Goal: Task Accomplishment & Management: Manage account settings

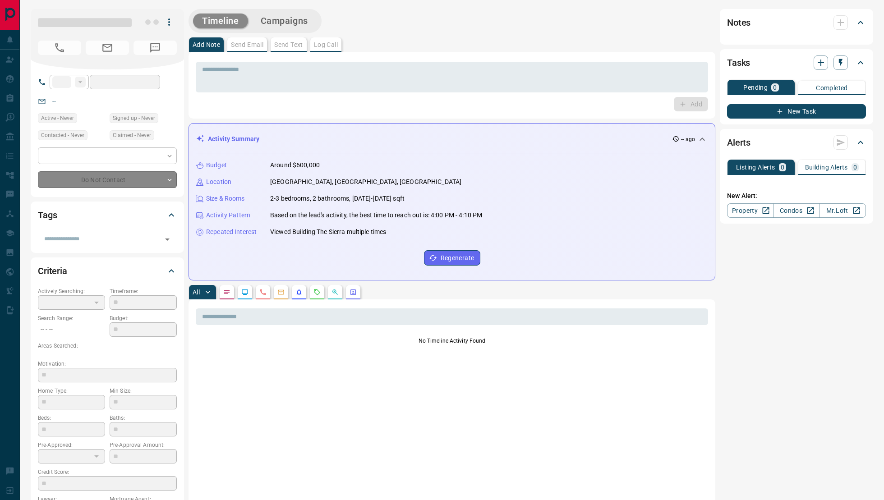
type input "**"
type input "**********"
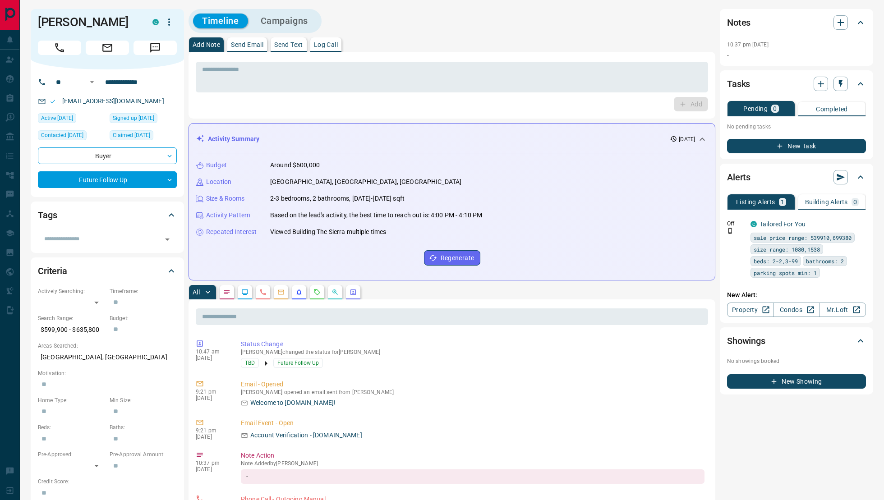
click at [177, 24] on div "[PERSON_NAME]" at bounding box center [107, 39] width 153 height 60
click at [169, 24] on icon "button" at bounding box center [169, 22] width 2 height 7
click at [394, 403] on div at bounding box center [442, 250] width 884 height 500
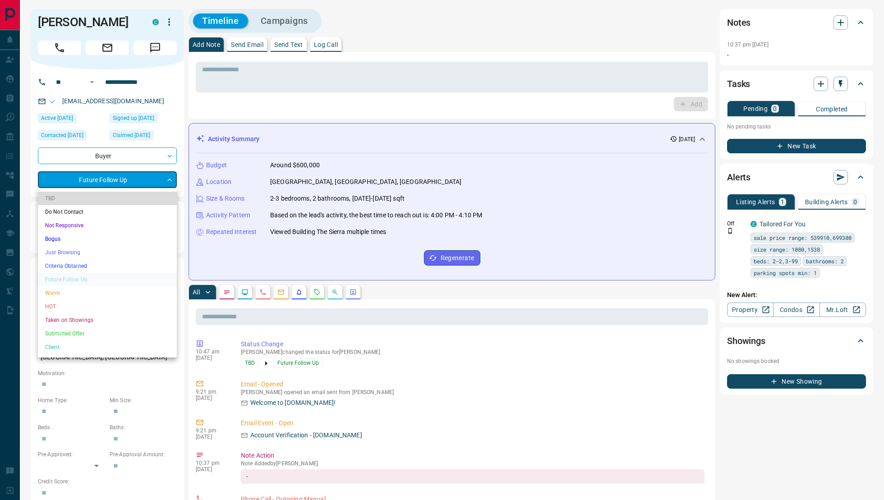
click at [88, 201] on li "TBD" at bounding box center [107, 199] width 139 height 14
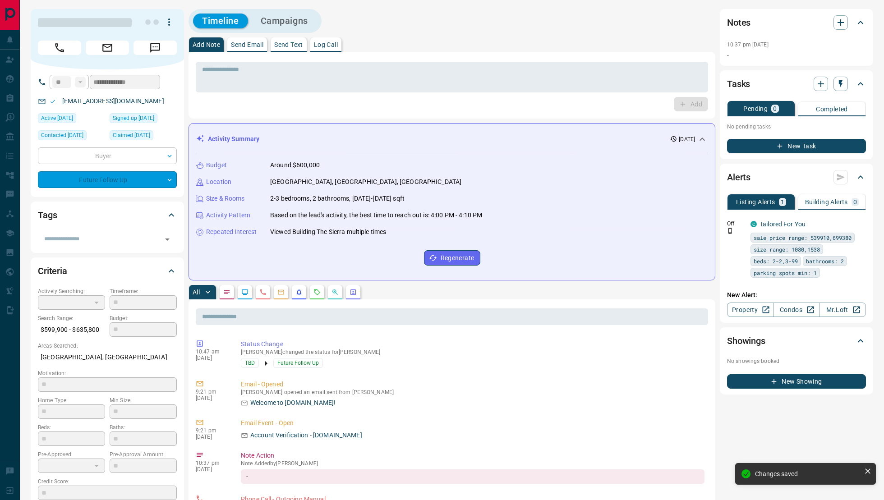
type input "**"
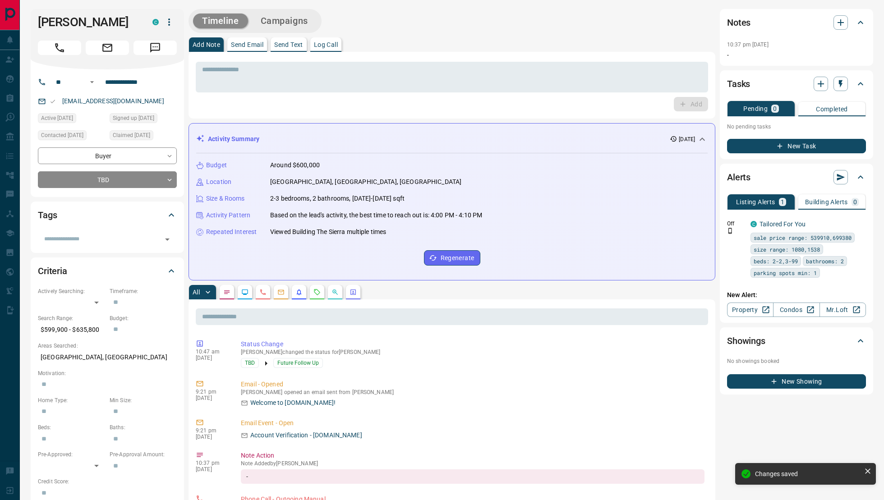
click at [170, 19] on icon "button" at bounding box center [169, 22] width 11 height 11
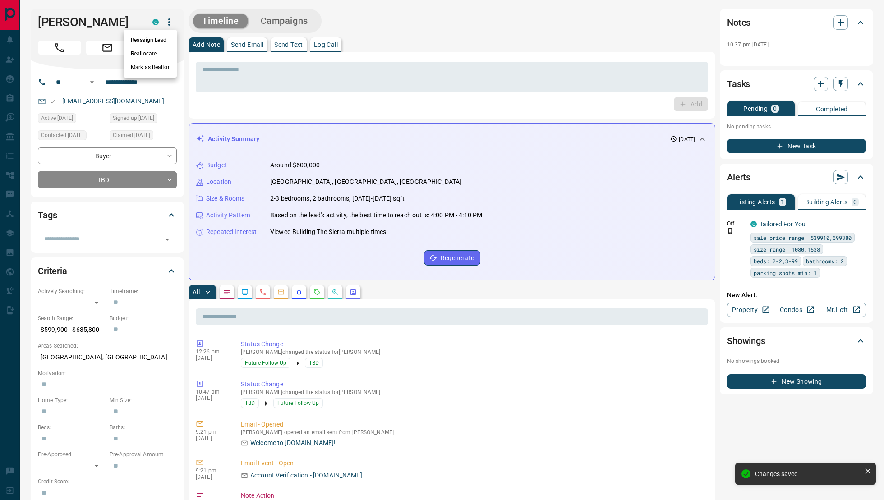
click at [163, 42] on li "Reassign Lead" at bounding box center [150, 40] width 53 height 14
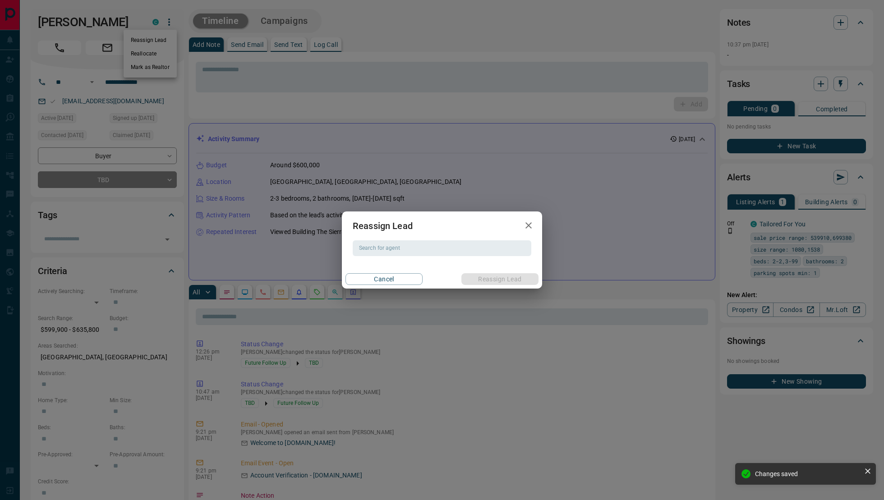
click at [399, 238] on h2 "Reassign Lead" at bounding box center [383, 226] width 82 height 29
click at [387, 249] on input "Search for agent" at bounding box center [442, 248] width 172 height 10
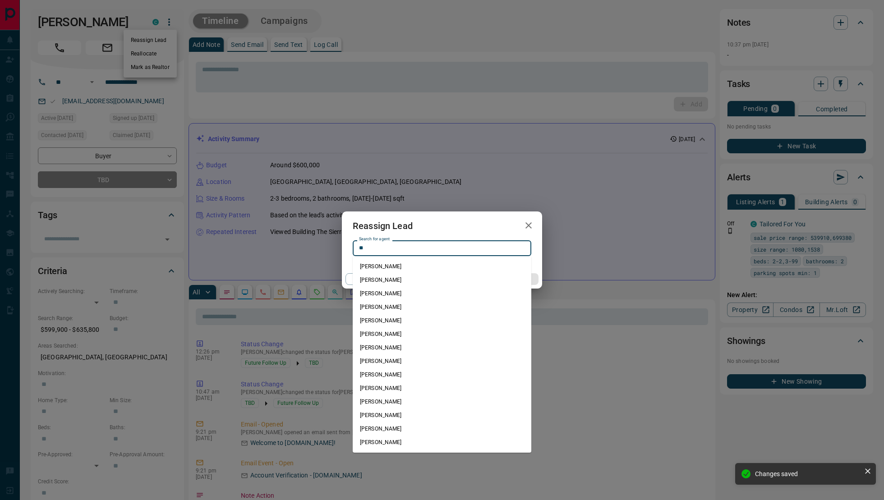
type input "*"
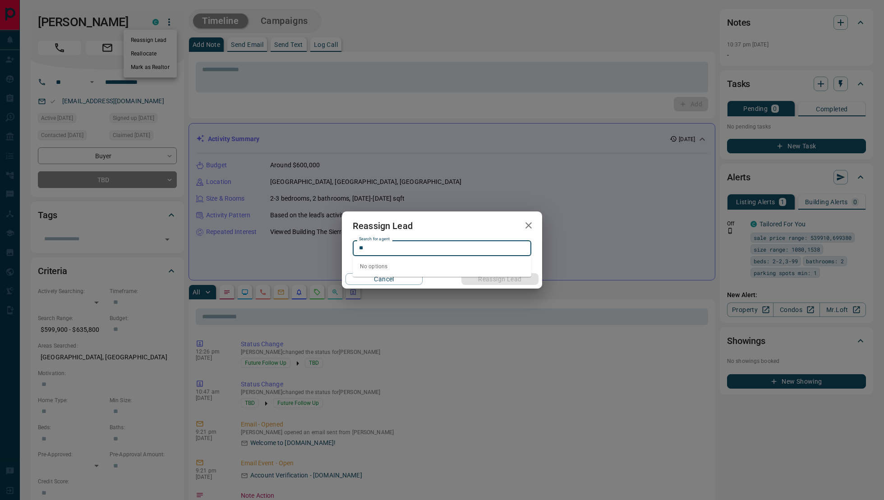
type input "*"
click at [407, 264] on li "[PERSON_NAME]" at bounding box center [442, 267] width 179 height 14
type input "**********"
click at [487, 277] on button "Reassign Lead" at bounding box center [500, 279] width 77 height 12
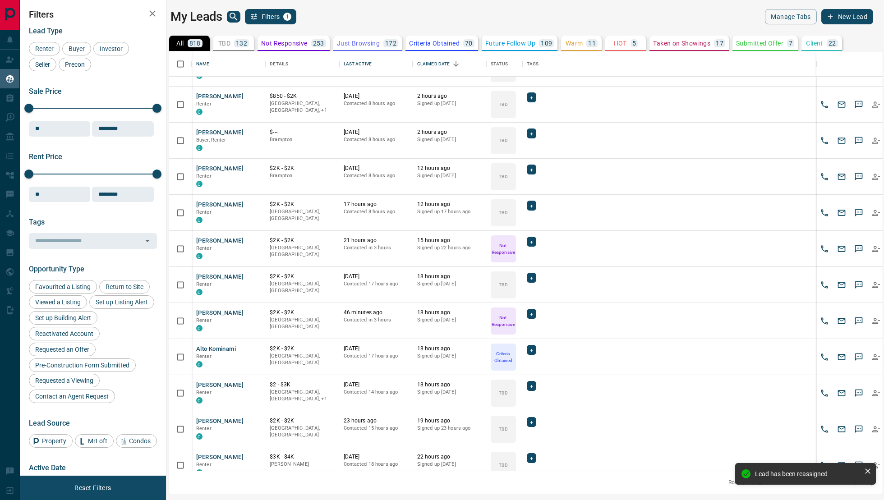
scroll to position [171, 0]
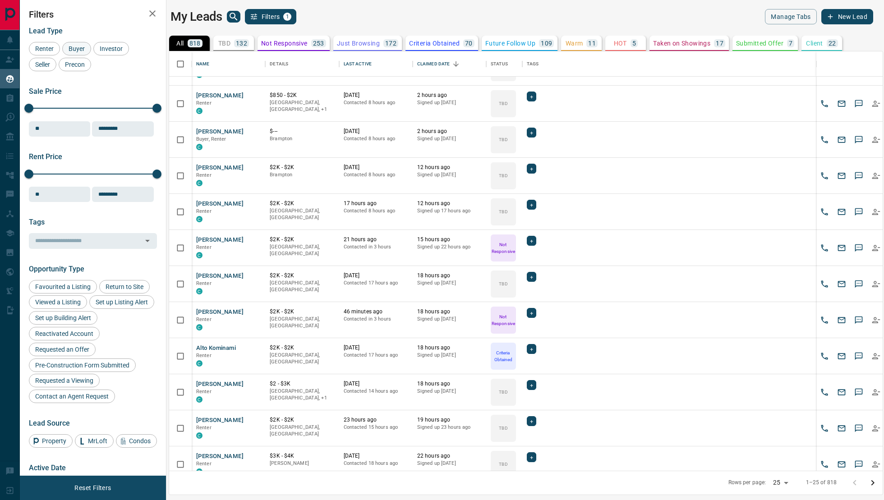
click at [76, 44] on div "Buyer" at bounding box center [76, 49] width 29 height 14
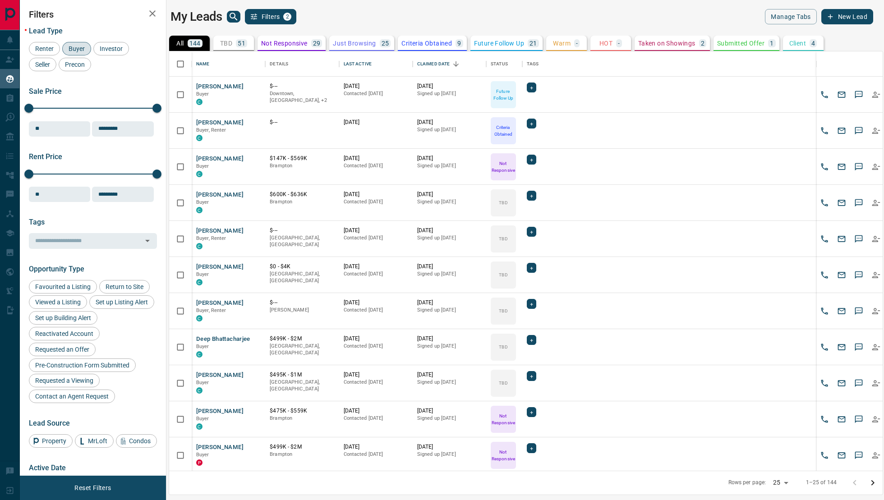
scroll to position [104, 0]
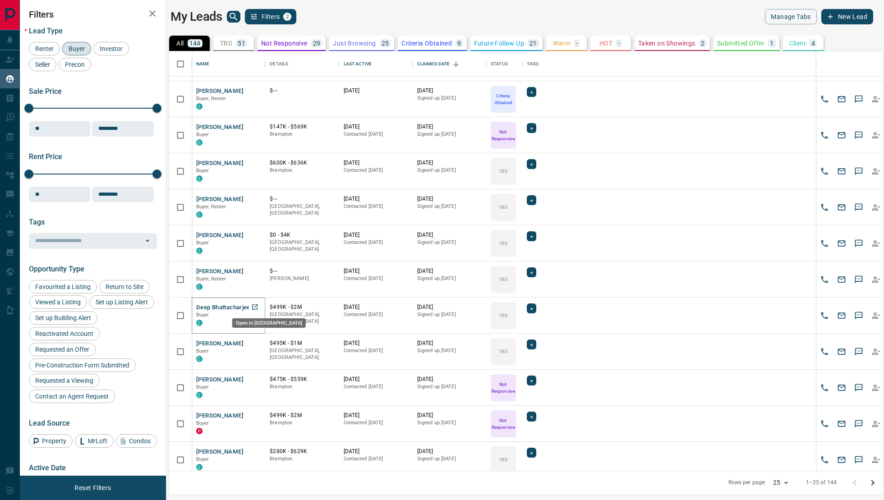
click at [256, 305] on icon "Open in New Tab" at bounding box center [254, 307] width 5 height 5
click at [258, 340] on icon "Open in New Tab" at bounding box center [254, 343] width 7 height 7
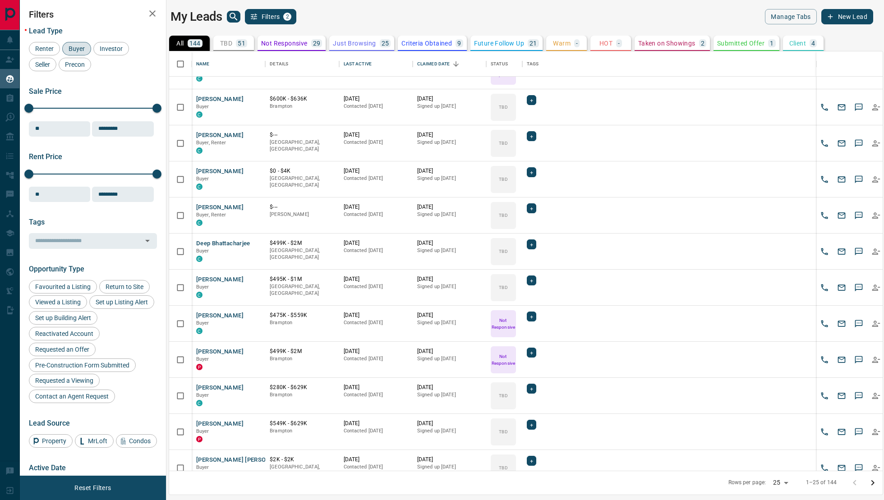
scroll to position [189, 0]
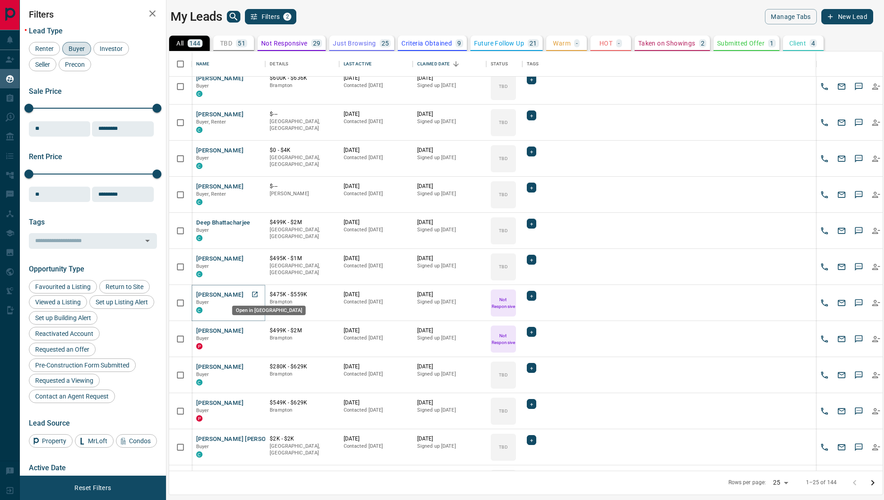
click at [256, 292] on icon "Open in New Tab" at bounding box center [254, 294] width 5 height 5
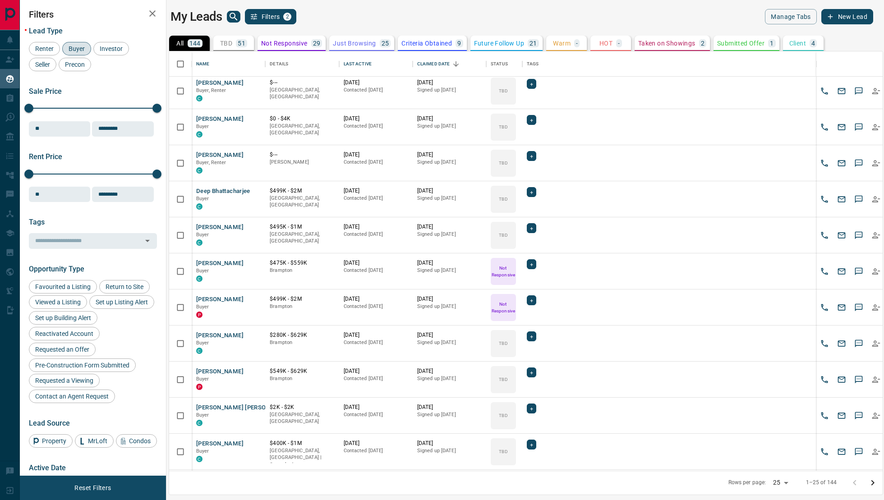
scroll to position [222, 0]
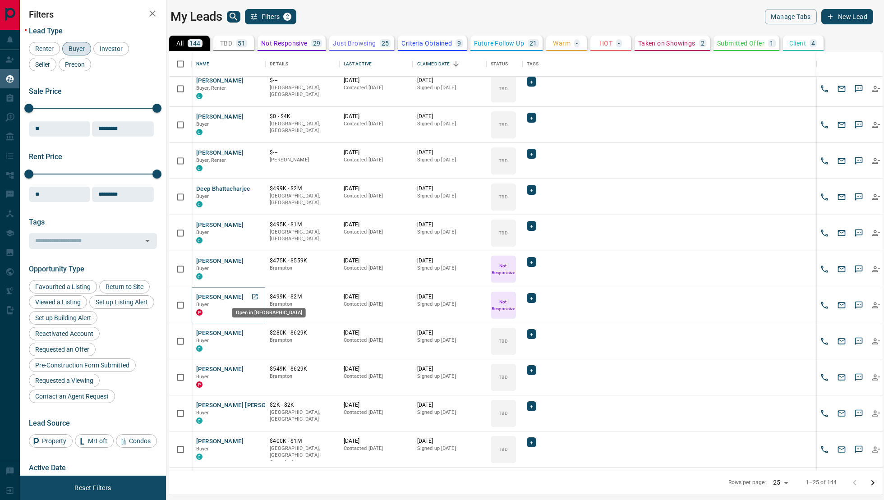
click at [255, 294] on icon "Open in New Tab" at bounding box center [254, 296] width 7 height 7
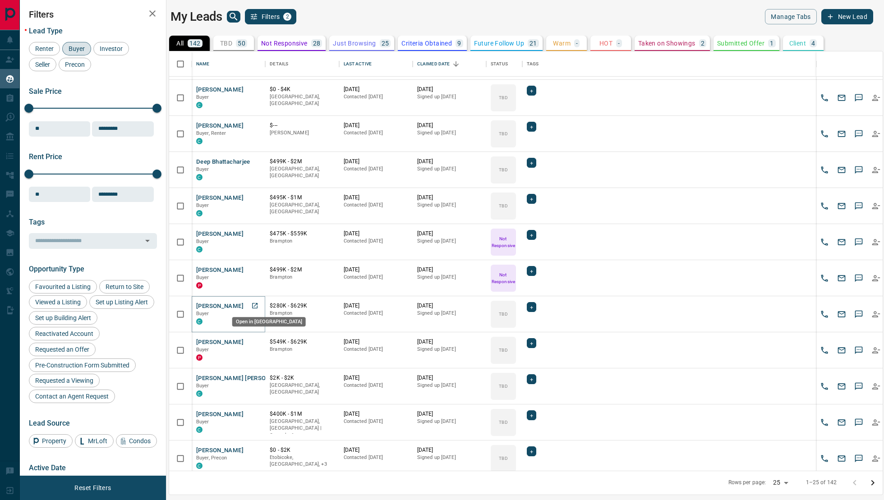
click at [252, 304] on icon "Open in New Tab" at bounding box center [254, 305] width 5 height 5
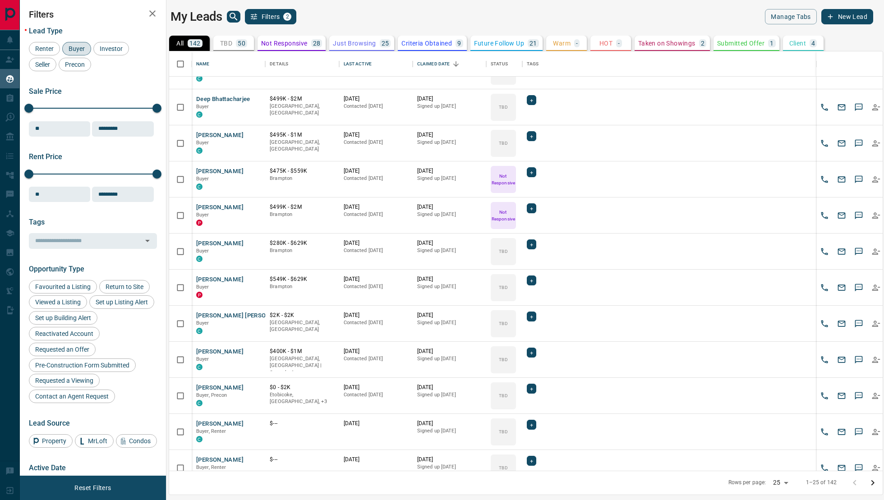
scroll to position [241, 0]
click at [256, 278] on icon "Open in New Tab" at bounding box center [254, 278] width 7 height 7
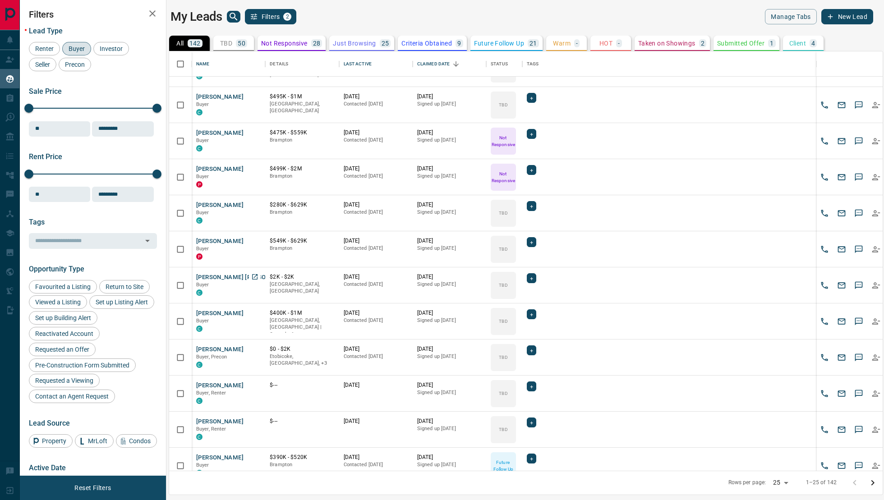
scroll to position [279, 0]
click at [252, 314] on icon "Open in New Tab" at bounding box center [254, 312] width 5 height 5
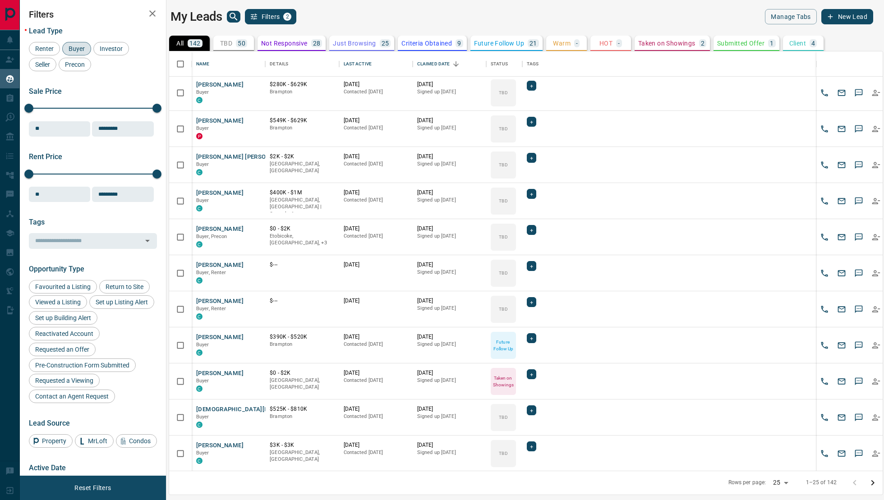
scroll to position [406, 0]
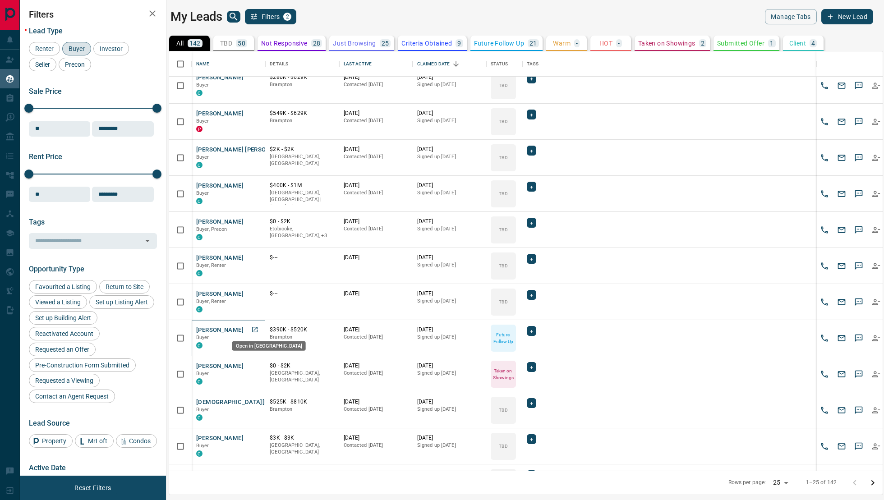
click at [256, 328] on icon "Open in New Tab" at bounding box center [254, 329] width 5 height 5
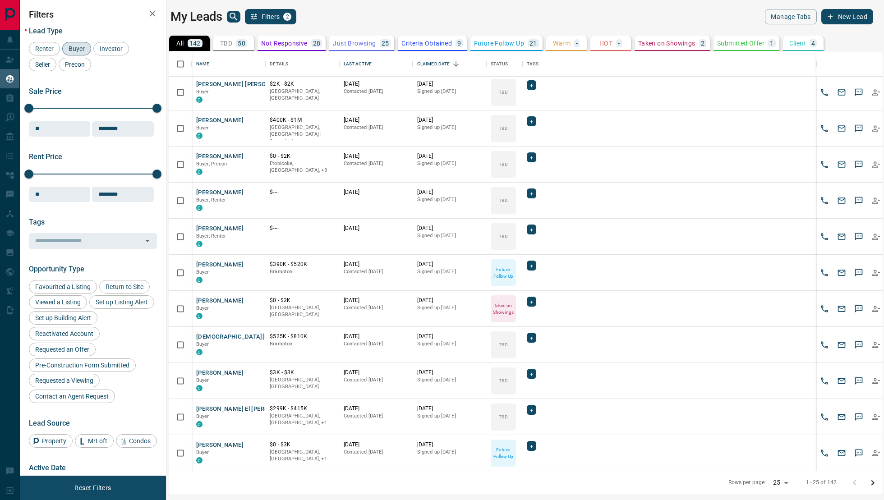
scroll to position [487, 0]
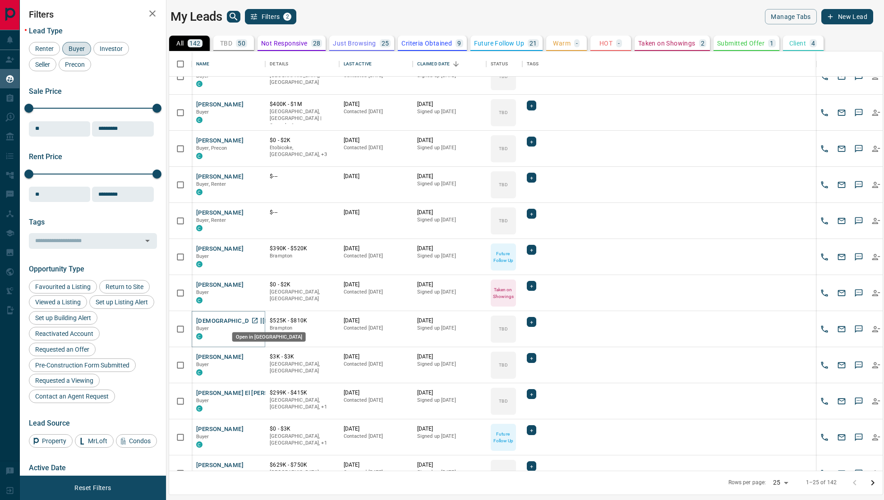
click at [257, 321] on icon "Open in New Tab" at bounding box center [254, 320] width 7 height 7
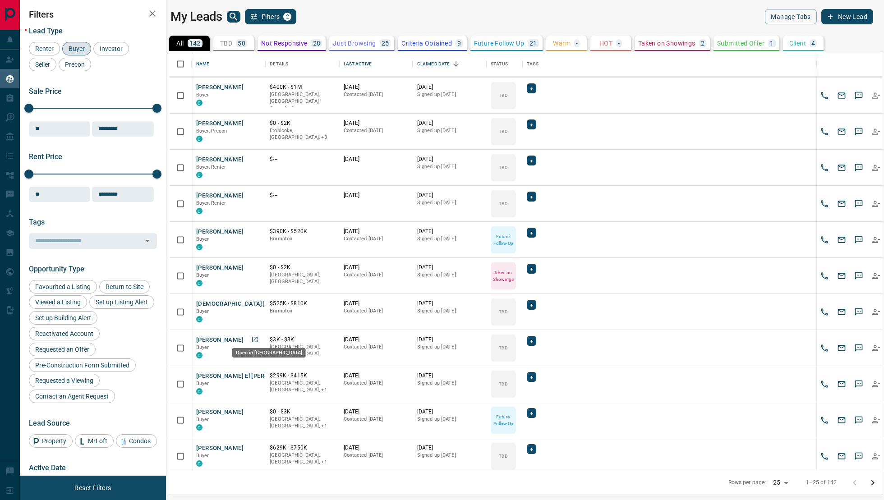
scroll to position [507, 0]
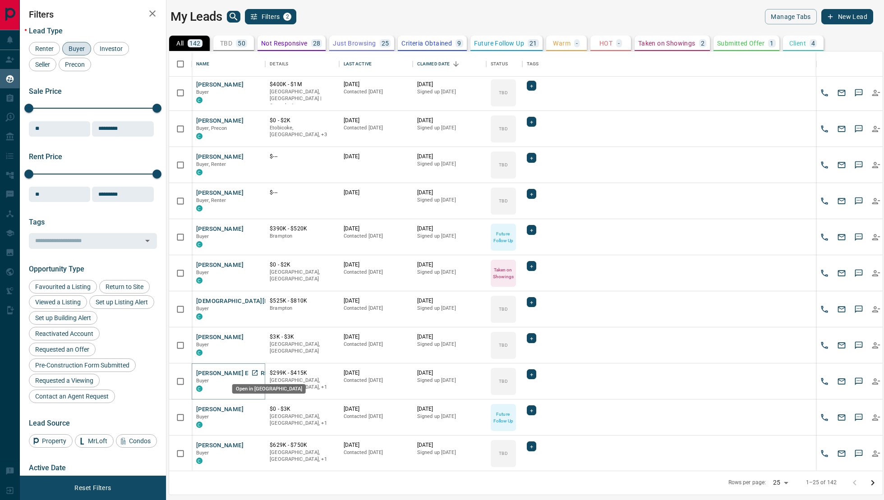
click at [259, 370] on link "Open in New Tab" at bounding box center [255, 373] width 12 height 12
click at [252, 445] on icon "Open in New Tab" at bounding box center [254, 445] width 5 height 5
